Goal: Information Seeking & Learning: Check status

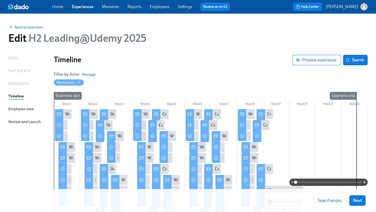
scroll to position [54, 0]
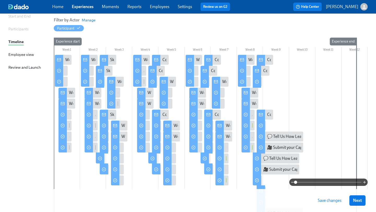
click at [53, 4] on link "Home" at bounding box center [57, 6] width 11 height 5
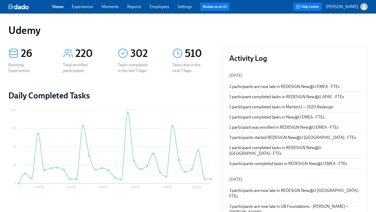
click at [82, 5] on link "Experiences" at bounding box center [82, 6] width 21 height 5
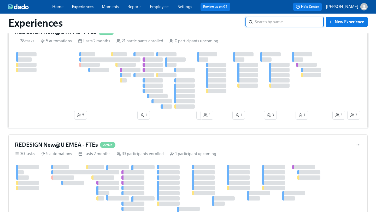
scroll to position [309, 0]
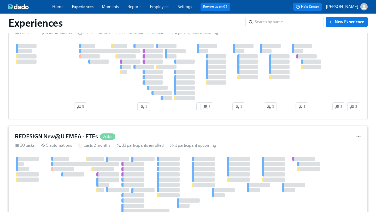
click at [81, 134] on h4 "REDESIGN New@U EMEA - FTEs" at bounding box center [56, 137] width 83 height 8
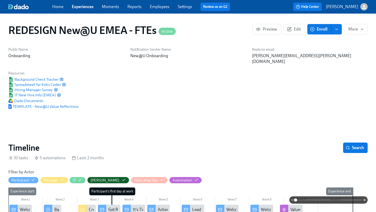
click at [60, 6] on link "Home" at bounding box center [57, 6] width 11 height 5
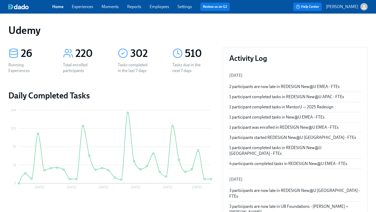
click at [86, 8] on link "Experiences" at bounding box center [82, 6] width 21 height 5
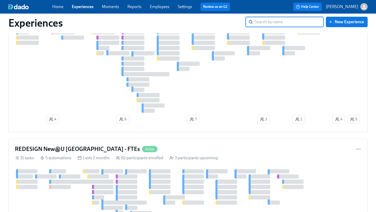
scroll to position [457, 0]
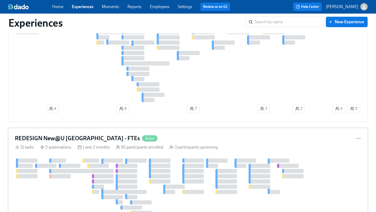
click at [68, 135] on h4 "REDESIGN New@U [GEOGRAPHIC_DATA] - FTEs" at bounding box center [77, 138] width 125 height 8
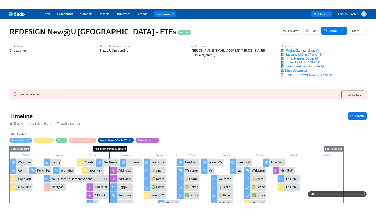
scroll to position [0, 4782]
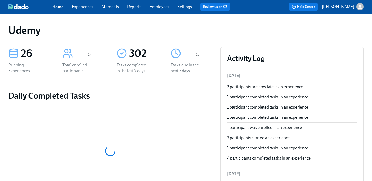
click at [82, 8] on link "Experiences" at bounding box center [82, 6] width 21 height 5
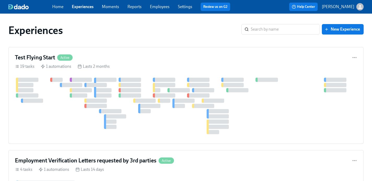
click at [86, 7] on link "Experiences" at bounding box center [83, 6] width 22 height 5
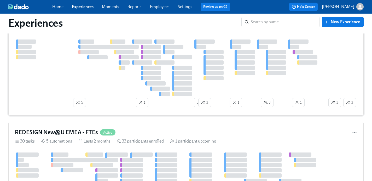
scroll to position [319, 0]
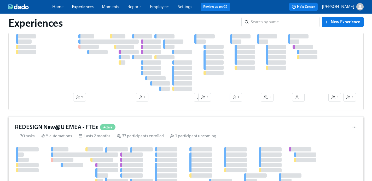
click at [72, 128] on h4 "REDESIGN New@U EMEA - FTEs" at bounding box center [56, 127] width 83 height 8
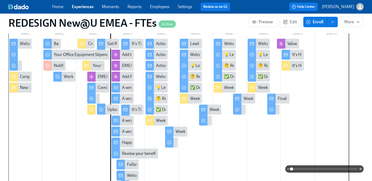
scroll to position [170, 0]
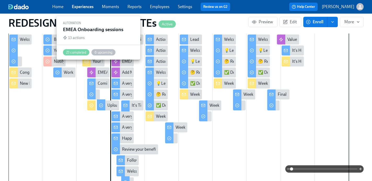
click at [100, 69] on div "EMEA Onboarding sessions" at bounding box center [123, 72] width 50 height 6
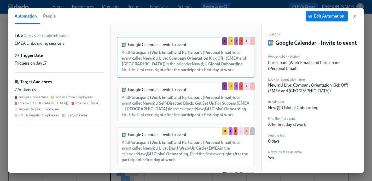
click at [358, 15] on div "Automation People Edit Automation" at bounding box center [185, 16] width 355 height 16
click at [355, 16] on icon "button" at bounding box center [354, 16] width 5 height 5
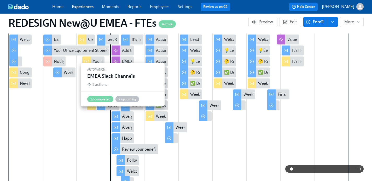
click at [127, 58] on div "EMEA Slack Channels" at bounding box center [141, 61] width 38 height 6
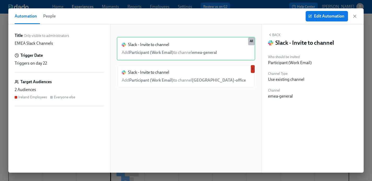
click at [127, 55] on div "Slack - Invite to channel Add Participant (Work Email) to channel emea-general …" at bounding box center [186, 48] width 138 height 23
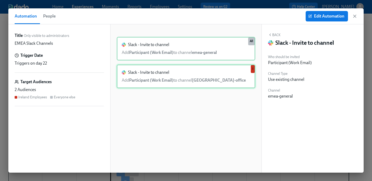
click at [131, 79] on div "Slack - Invite to channel Add Participant (Work Email) to channel [GEOGRAPHIC_D…" at bounding box center [186, 75] width 138 height 23
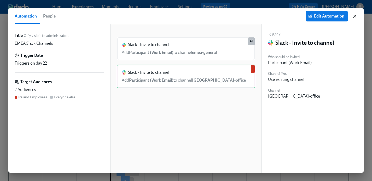
click at [355, 17] on icon "button" at bounding box center [354, 16] width 5 height 5
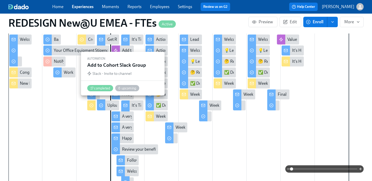
click at [121, 45] on div "Add to Cohort Slack Group" at bounding box center [122, 50] width 22 height 10
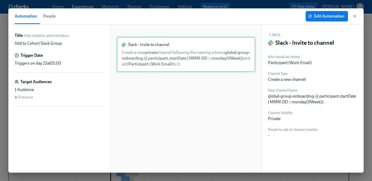
click at [191, 62] on div "Slack - Invite to channel Create a new private channel following the naming sch…" at bounding box center [186, 54] width 138 height 35
click at [357, 17] on div "Automation People Edit Automation" at bounding box center [185, 16] width 355 height 16
click at [355, 17] on icon "button" at bounding box center [354, 16] width 5 height 5
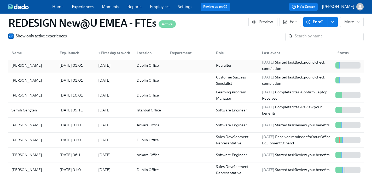
scroll to position [86, 0]
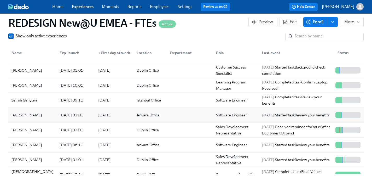
click at [25, 112] on div "[PERSON_NAME]" at bounding box center [26, 115] width 35 height 6
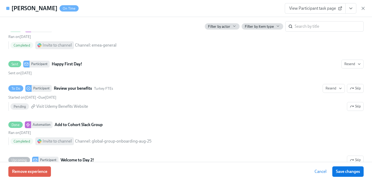
scroll to position [828, 0]
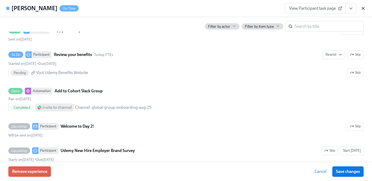
click at [363, 8] on icon "button" at bounding box center [362, 8] width 3 height 3
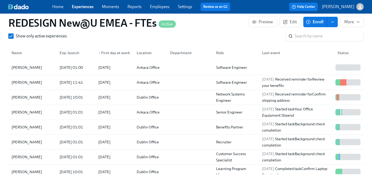
click at [82, 7] on link "Experiences" at bounding box center [83, 6] width 22 height 5
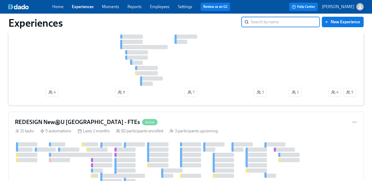
scroll to position [473, 0]
click at [76, 121] on h4 "REDESIGN New@U [GEOGRAPHIC_DATA] - FTEs" at bounding box center [77, 122] width 125 height 8
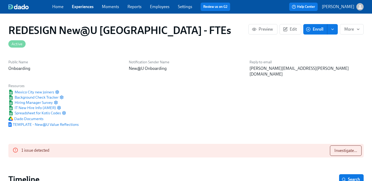
scroll to position [0, 4782]
click at [339, 148] on span "Investigate..." at bounding box center [345, 150] width 23 height 5
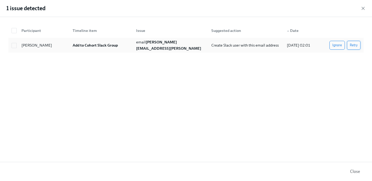
click at [357, 47] on span "Retry" at bounding box center [353, 45] width 8 height 5
click at [363, 8] on icon "button" at bounding box center [362, 8] width 3 height 3
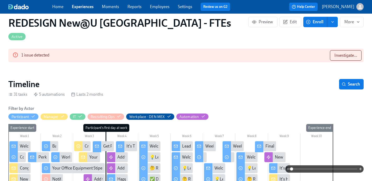
scroll to position [147, 0]
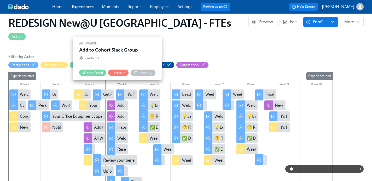
click at [114, 100] on div at bounding box center [111, 105] width 8 height 10
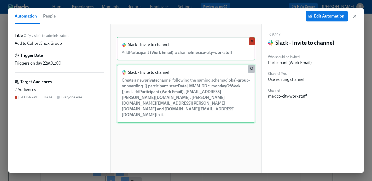
click at [149, 86] on div "Slack - Invite to channel Create a new private channel following the naming sch…" at bounding box center [186, 93] width 138 height 58
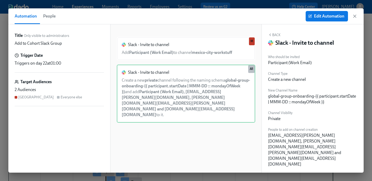
click at [357, 18] on div "Automation People Edit Automation" at bounding box center [185, 16] width 355 height 16
click at [355, 17] on icon "button" at bounding box center [354, 16] width 5 height 5
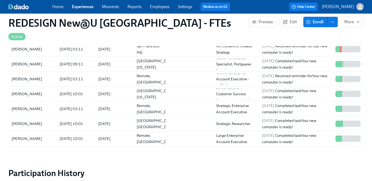
scroll to position [256, 0]
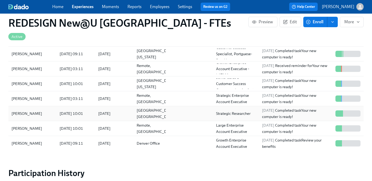
click at [19, 110] on div "[PERSON_NAME]" at bounding box center [26, 113] width 35 height 6
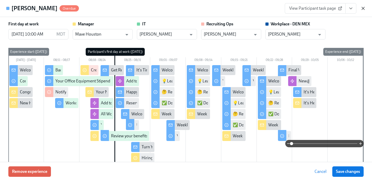
click at [363, 10] on icon "button" at bounding box center [362, 8] width 5 height 5
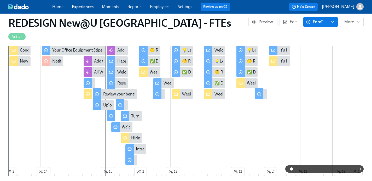
scroll to position [43, 0]
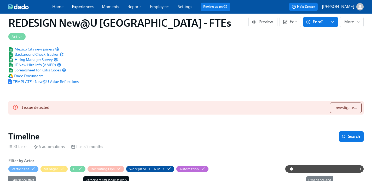
click at [88, 8] on link "Experiences" at bounding box center [83, 6] width 22 height 5
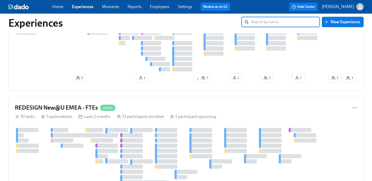
scroll to position [338, 0]
click at [80, 105] on h4 "REDESIGN New@U EMEA - FTEs" at bounding box center [56, 108] width 83 height 8
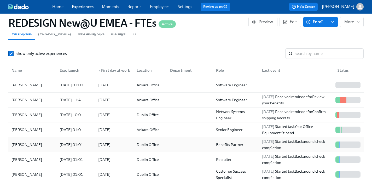
scroll to position [596, 0]
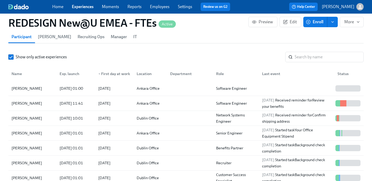
click at [97, 70] on div "▼ First day at work" at bounding box center [114, 73] width 36 height 6
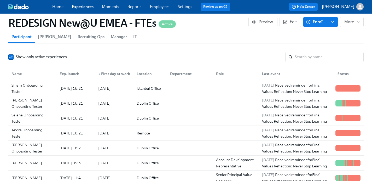
click at [97, 70] on div "▲ First day at work" at bounding box center [114, 73] width 36 height 6
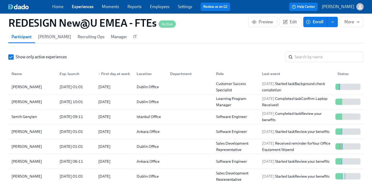
scroll to position [90, 0]
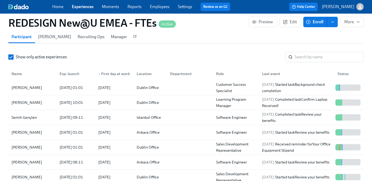
click at [56, 7] on link "Home" at bounding box center [57, 6] width 11 height 5
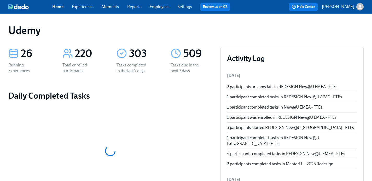
click at [80, 6] on link "Experiences" at bounding box center [82, 6] width 21 height 5
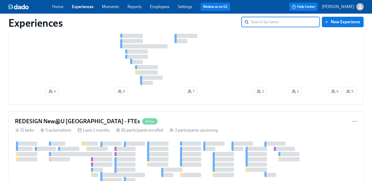
scroll to position [474, 0]
click at [69, 122] on h4 "REDESIGN New@U [GEOGRAPHIC_DATA] - FTEs" at bounding box center [77, 121] width 125 height 8
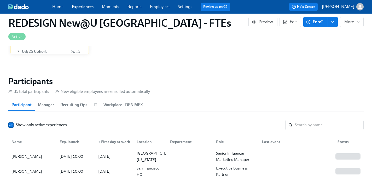
scroll to position [521, 0]
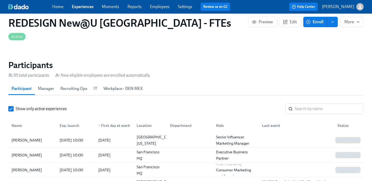
click at [116, 122] on div "▼ First day at work" at bounding box center [114, 125] width 36 height 6
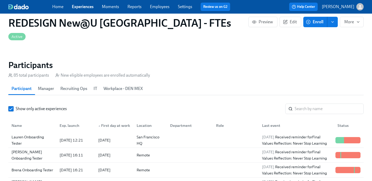
click at [116, 122] on div "▲ First day at work" at bounding box center [114, 125] width 36 height 6
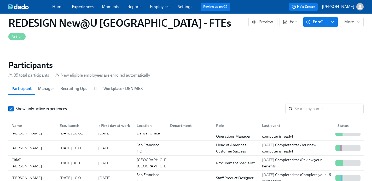
scroll to position [380, 0]
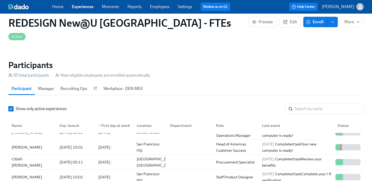
click at [57, 7] on link "Home" at bounding box center [57, 6] width 11 height 5
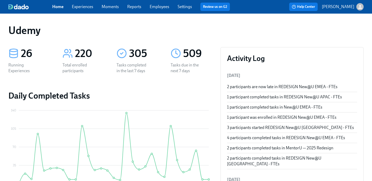
click at [77, 7] on link "Experiences" at bounding box center [82, 6] width 21 height 5
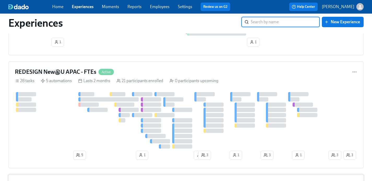
scroll to position [261, 0]
click at [65, 71] on h4 "REDESIGN New@U APAC - FTEs" at bounding box center [55, 72] width 81 height 8
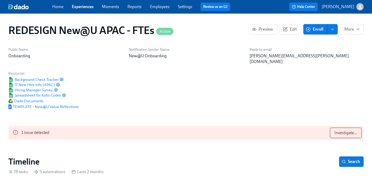
scroll to position [0, 4204]
click at [351, 130] on span "Investigate..." at bounding box center [345, 132] width 23 height 5
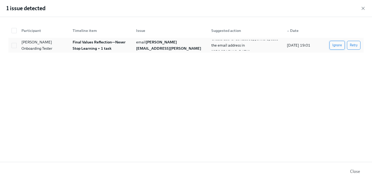
click at [340, 46] on span "Ignore" at bounding box center [337, 45] width 10 height 5
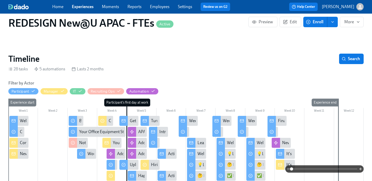
scroll to position [90, 0]
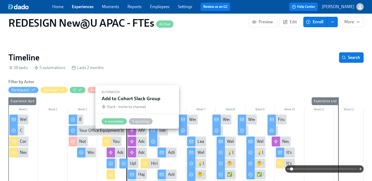
click at [133, 139] on icon at bounding box center [132, 141] width 4 height 4
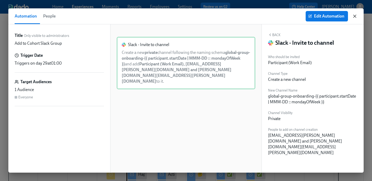
click at [356, 15] on icon "button" at bounding box center [354, 16] width 5 height 5
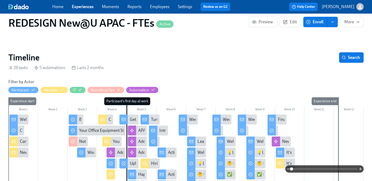
click at [57, 6] on link "Home" at bounding box center [57, 6] width 11 height 5
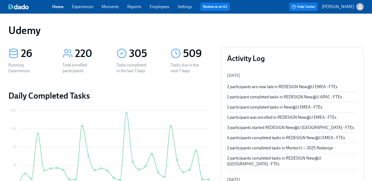
click at [80, 5] on link "Experiences" at bounding box center [82, 6] width 21 height 5
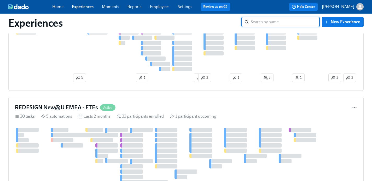
scroll to position [349, 0]
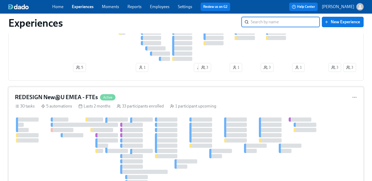
click at [68, 97] on h4 "REDESIGN New@U EMEA - FTEs" at bounding box center [56, 97] width 83 height 8
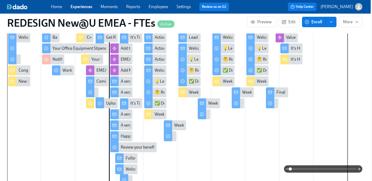
scroll to position [169, 1]
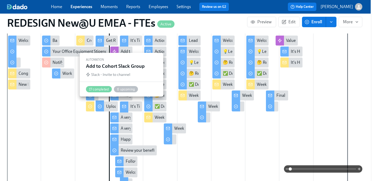
click at [117, 46] on div at bounding box center [114, 51] width 8 height 10
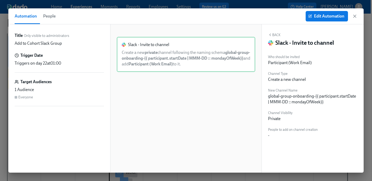
click at [291, 114] on label "Channel Visibility" at bounding box center [280, 113] width 25 height 6
click at [355, 16] on icon "button" at bounding box center [354, 16] width 3 height 3
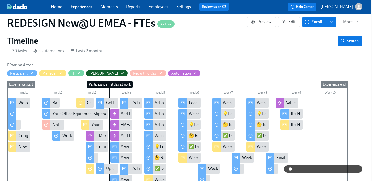
scroll to position [0, 1]
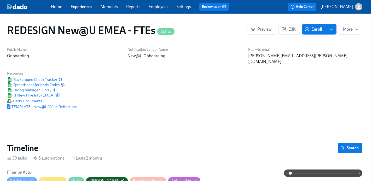
click at [84, 7] on link "Experiences" at bounding box center [81, 6] width 22 height 5
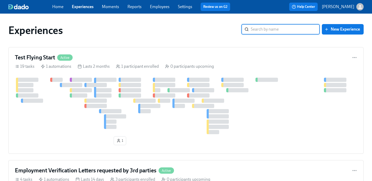
click at [56, 6] on link "Home" at bounding box center [57, 6] width 11 height 5
